Goal: Information Seeking & Learning: Learn about a topic

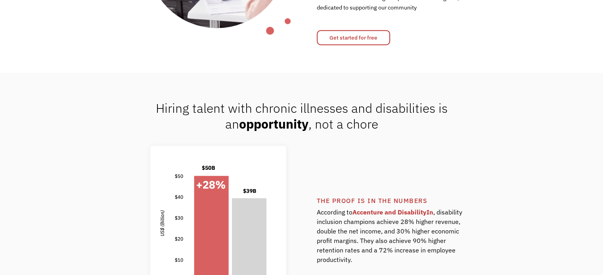
scroll to position [475, 0]
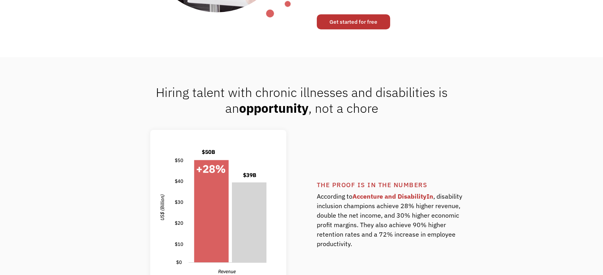
click at [376, 28] on link "Get started for free" at bounding box center [353, 21] width 73 height 15
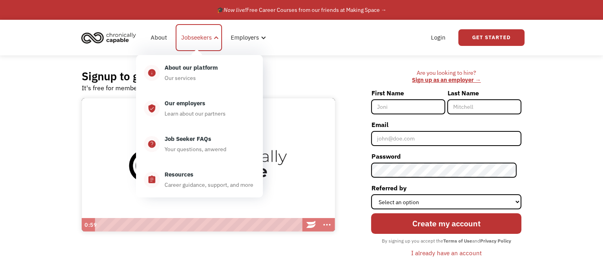
click at [208, 38] on div "Jobseekers" at bounding box center [196, 38] width 31 height 10
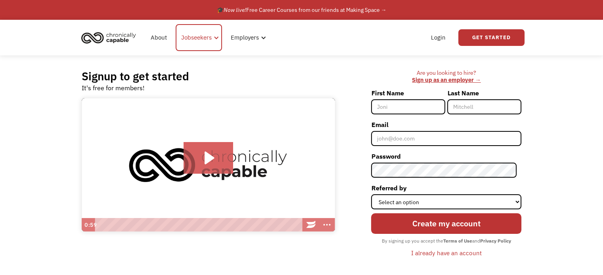
click at [208, 38] on div "Jobseekers" at bounding box center [196, 38] width 31 height 10
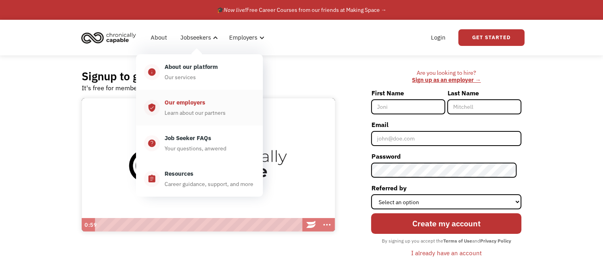
click at [197, 110] on div "Learn about our partners" at bounding box center [194, 113] width 61 height 10
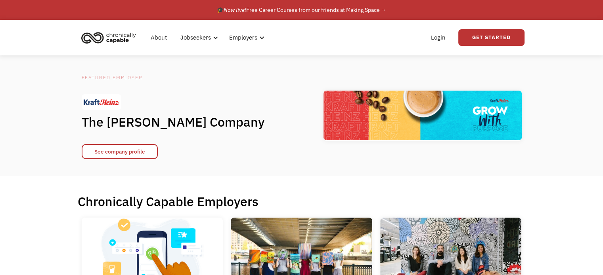
click at [549, 118] on div "Featured Employer The Kraft Heinz Company See company profile" at bounding box center [301, 115] width 603 height 121
